Goal: Check status

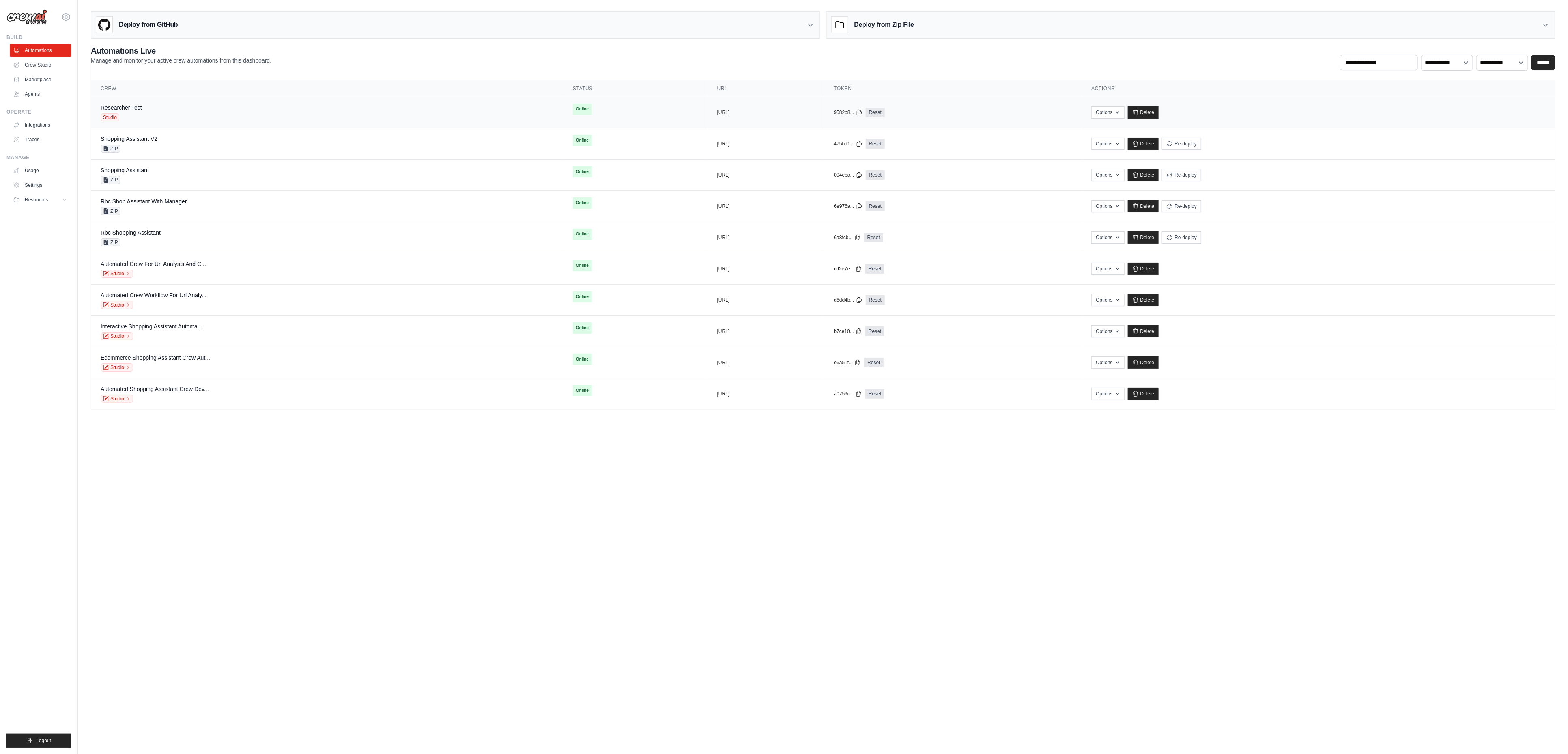
click at [142, 111] on div "Researcher Test" at bounding box center [121, 107] width 41 height 8
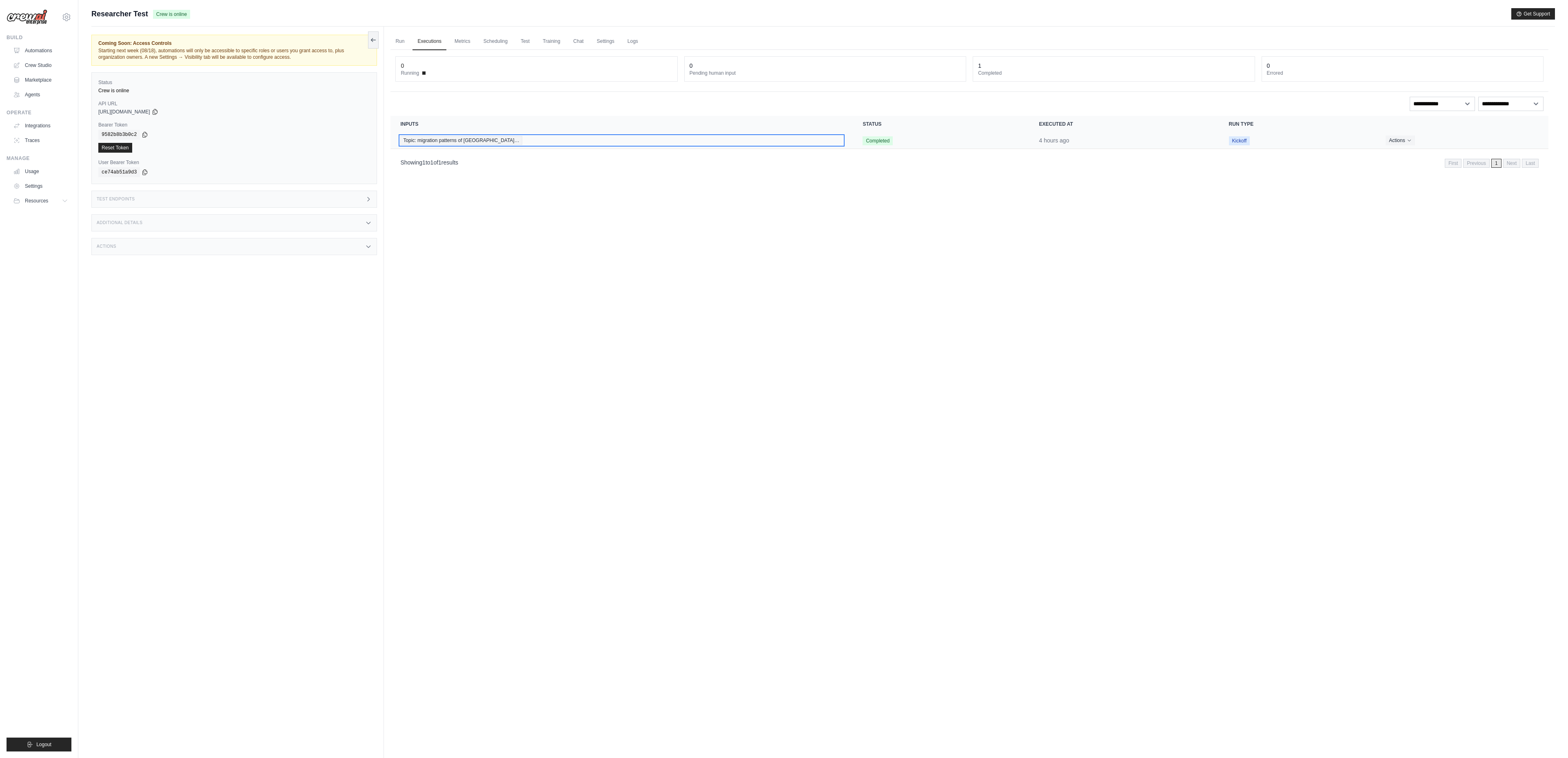
click at [456, 137] on span "Topic: migration patterns of Canadia…" at bounding box center [461, 140] width 122 height 9
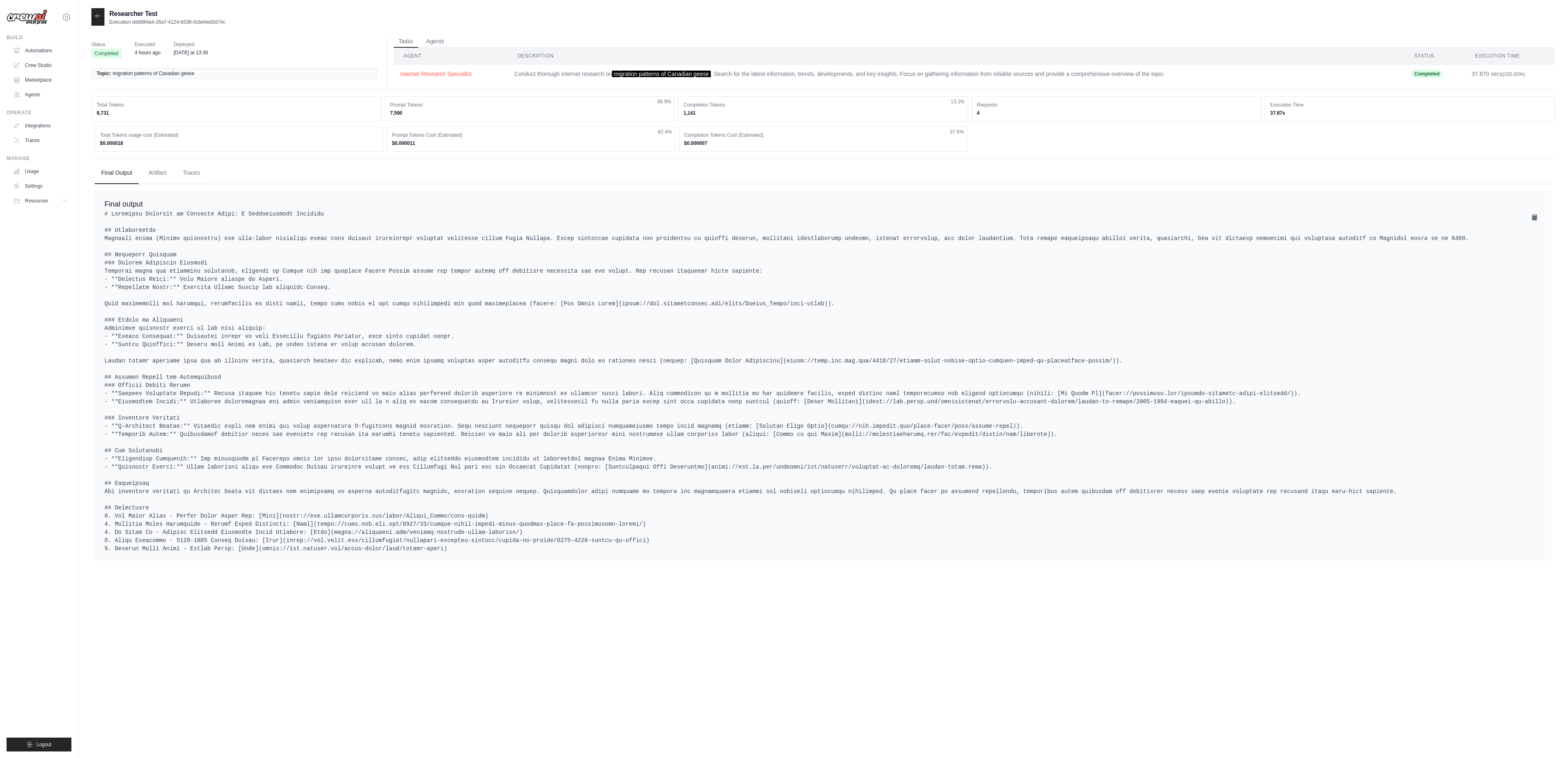
drag, startPoint x: 253, startPoint y: 23, endPoint x: 134, endPoint y: 23, distance: 119.0
click at [134, 23] on div "Researcher Test Execution ddd984a4-26a7-4124-b538-0cbd4ed3d74c" at bounding box center [823, 17] width 1464 height 18
copy p "ddd984a4-26a7-4124-b538-0cbd4ed3d74c"
click at [99, 16] on icon at bounding box center [98, 16] width 5 height 4
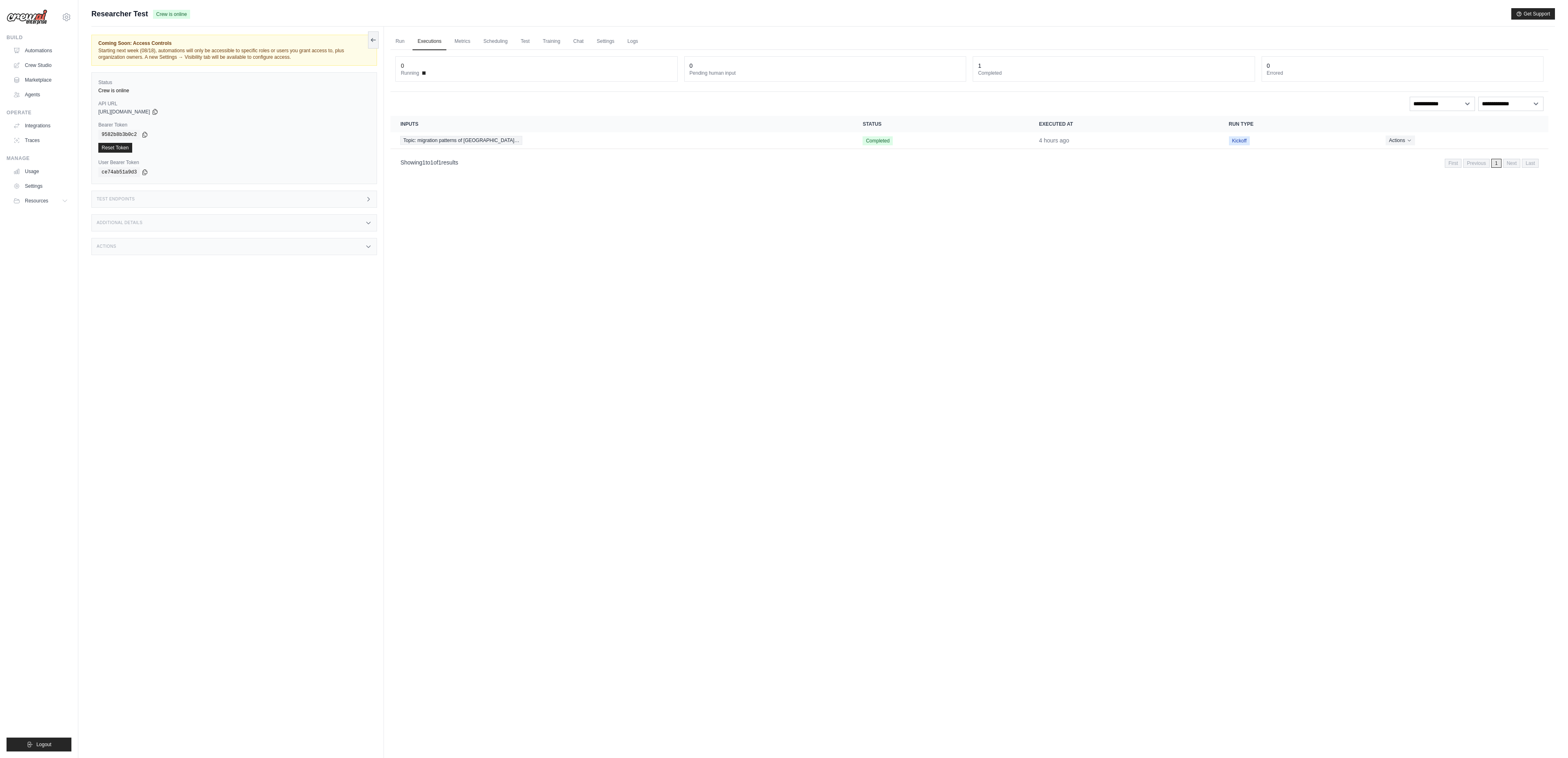
click at [164, 225] on div "Additional Details" at bounding box center [234, 223] width 286 height 17
click at [249, 200] on div "Test Endpoints" at bounding box center [234, 199] width 286 height 17
click at [484, 287] on h1 "/status/{kickoff_id}" at bounding box center [452, 287] width 116 height 8
click at [429, 335] on input "Kickoff Id" at bounding box center [447, 336] width 106 height 10
paste input "**********"
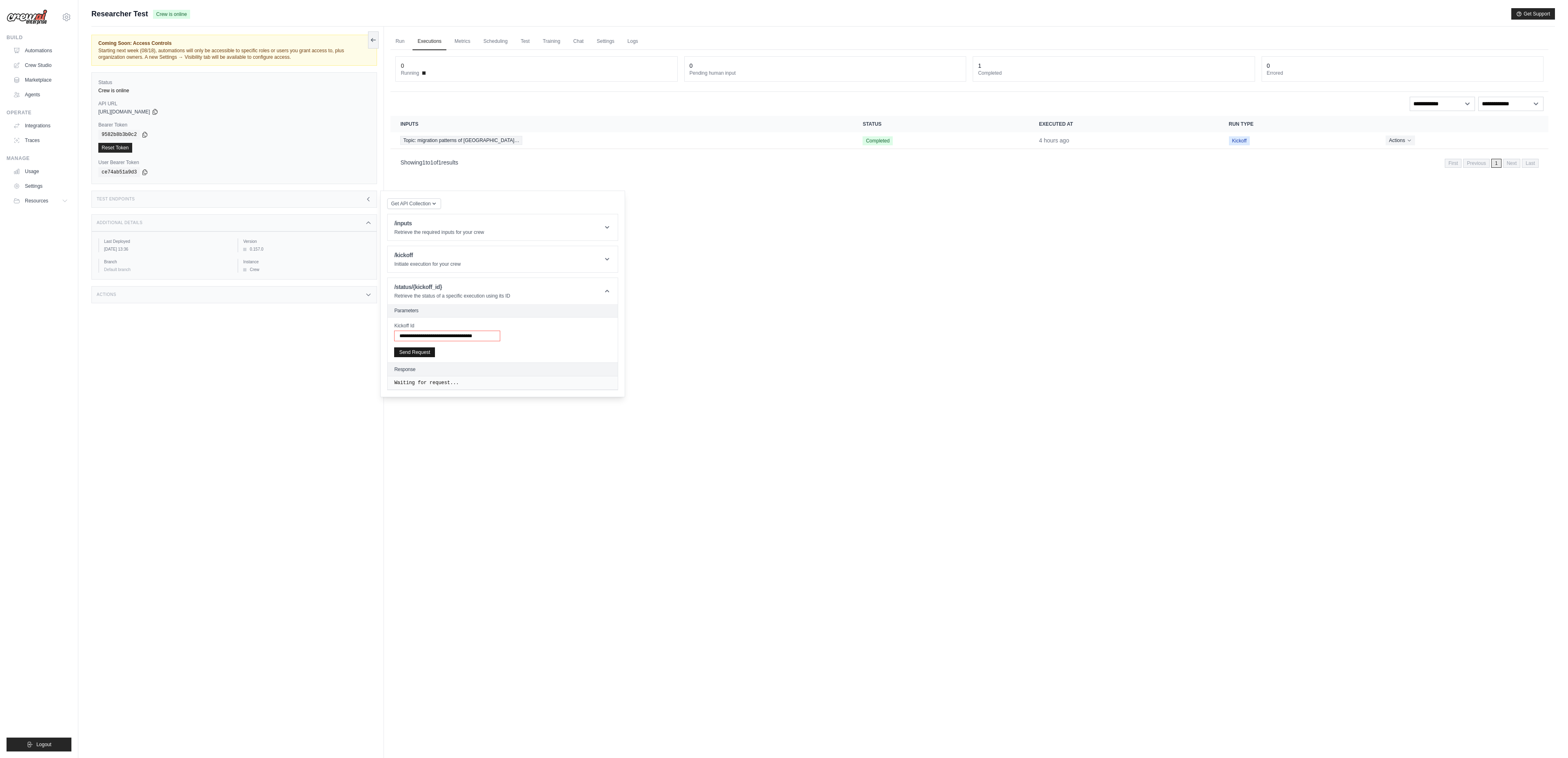
scroll to position [0, 9]
type input "**********"
click at [424, 356] on button "Send Request" at bounding box center [415, 353] width 41 height 10
